Goal: Task Accomplishment & Management: Use online tool/utility

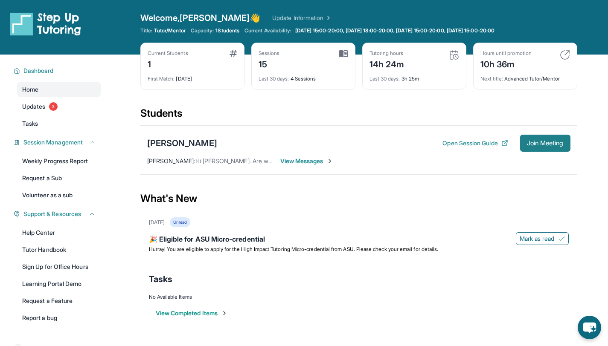
click at [527, 141] on span "Join Meeting" at bounding box center [545, 143] width 37 height 5
click at [163, 145] on div "[PERSON_NAME]" at bounding box center [182, 143] width 70 height 12
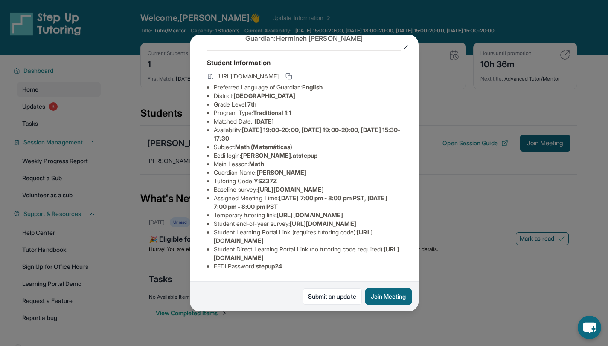
scroll to position [120, 0]
drag, startPoint x: 295, startPoint y: 262, endPoint x: 260, endPoint y: 262, distance: 34.5
click at [260, 262] on li "EEDI Password : stepup24" at bounding box center [308, 266] width 188 height 9
copy span "stepup24"
